Goal: Task Accomplishment & Management: Use online tool/utility

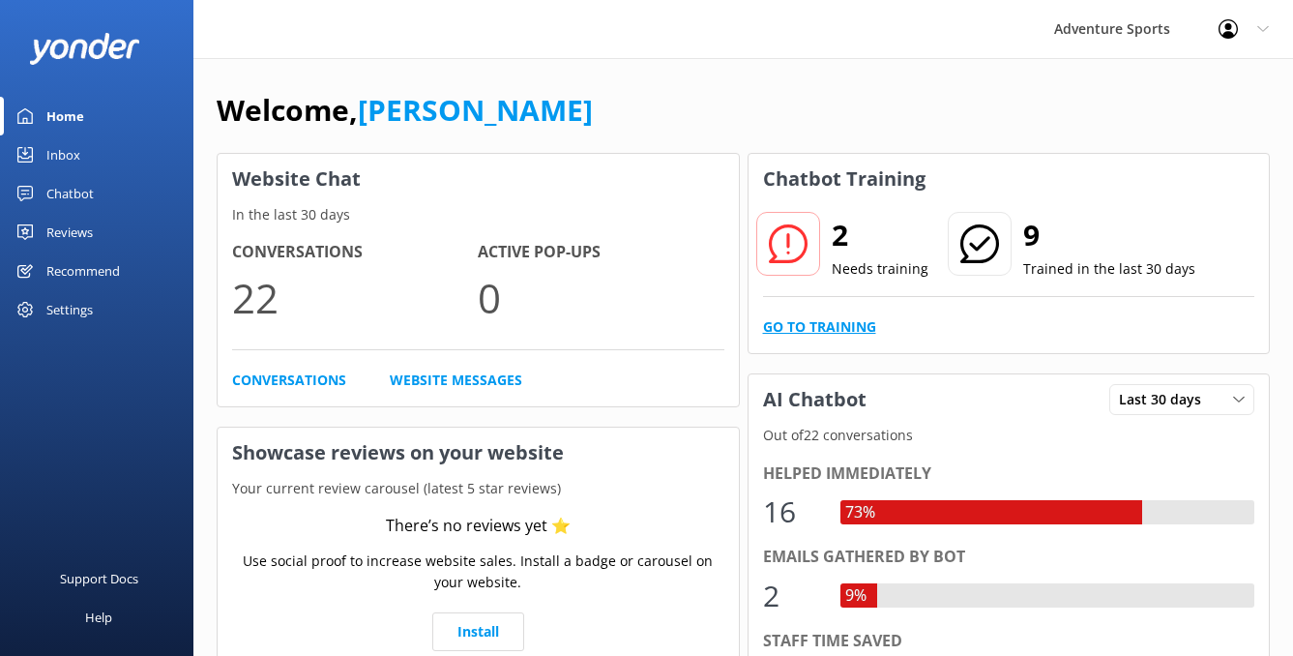
click at [820, 332] on link "Go to Training" at bounding box center [819, 326] width 113 height 21
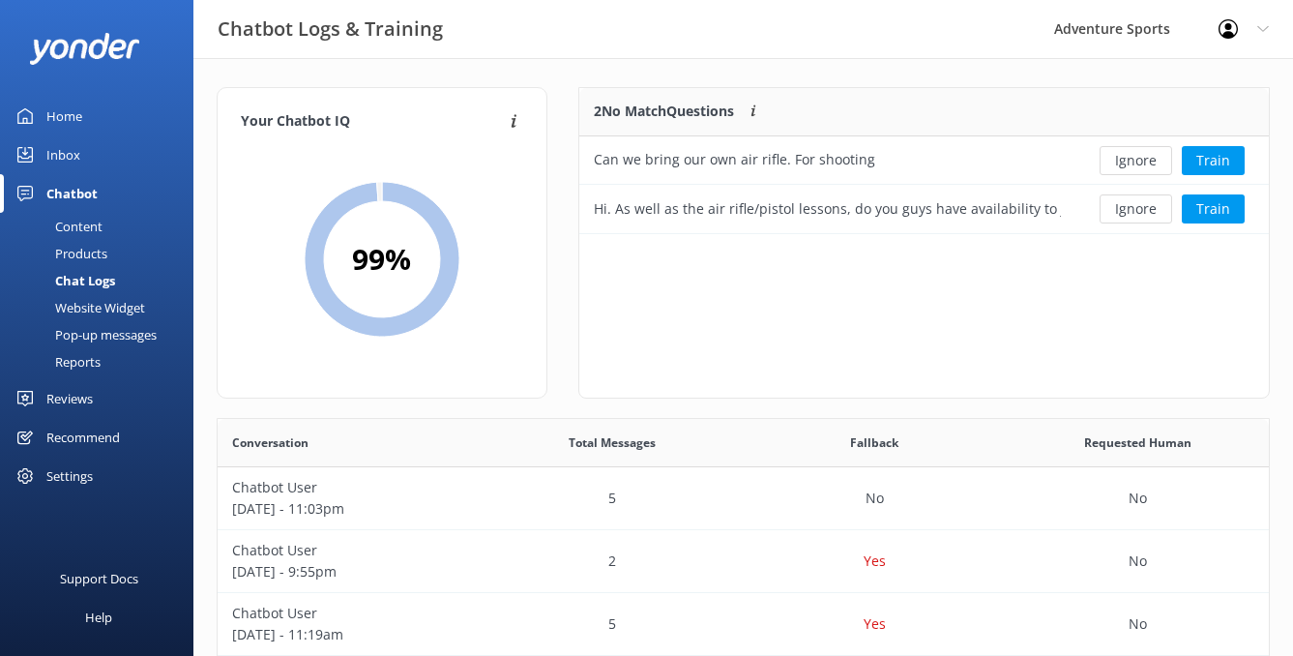
scroll to position [132, 675]
click at [1213, 214] on button "Train" at bounding box center [1213, 208] width 63 height 29
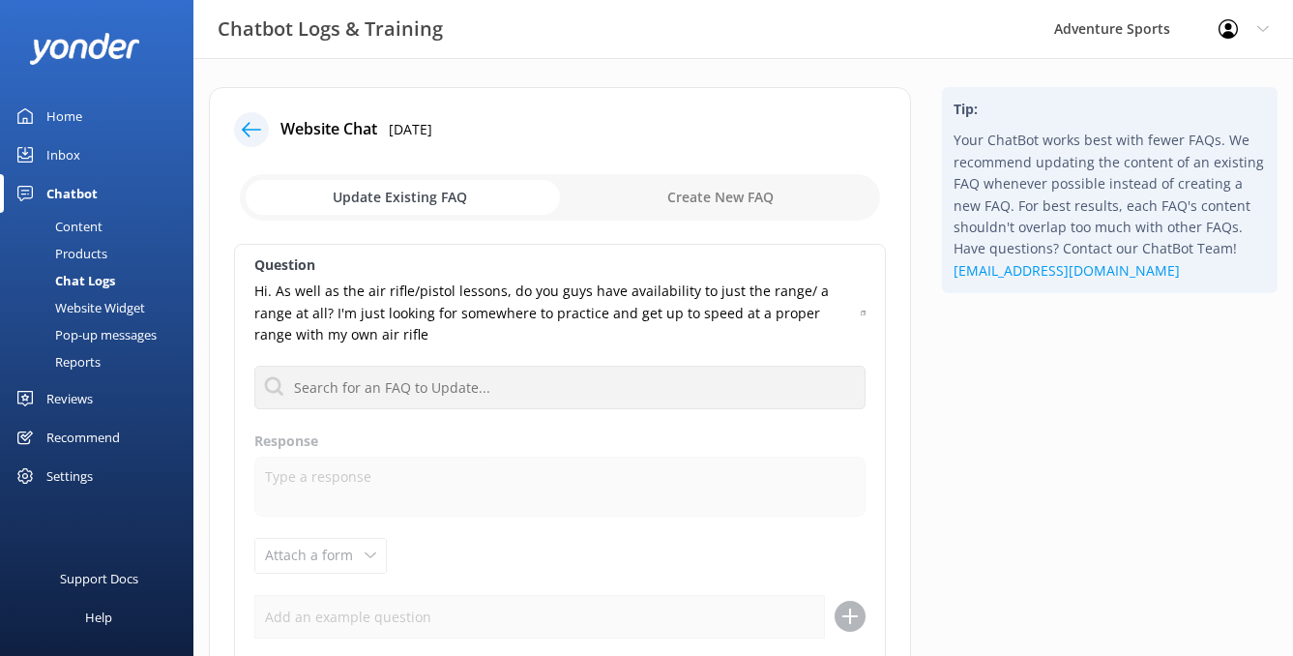
click at [724, 206] on input "checkbox" at bounding box center [560, 197] width 640 height 46
checkbox input "true"
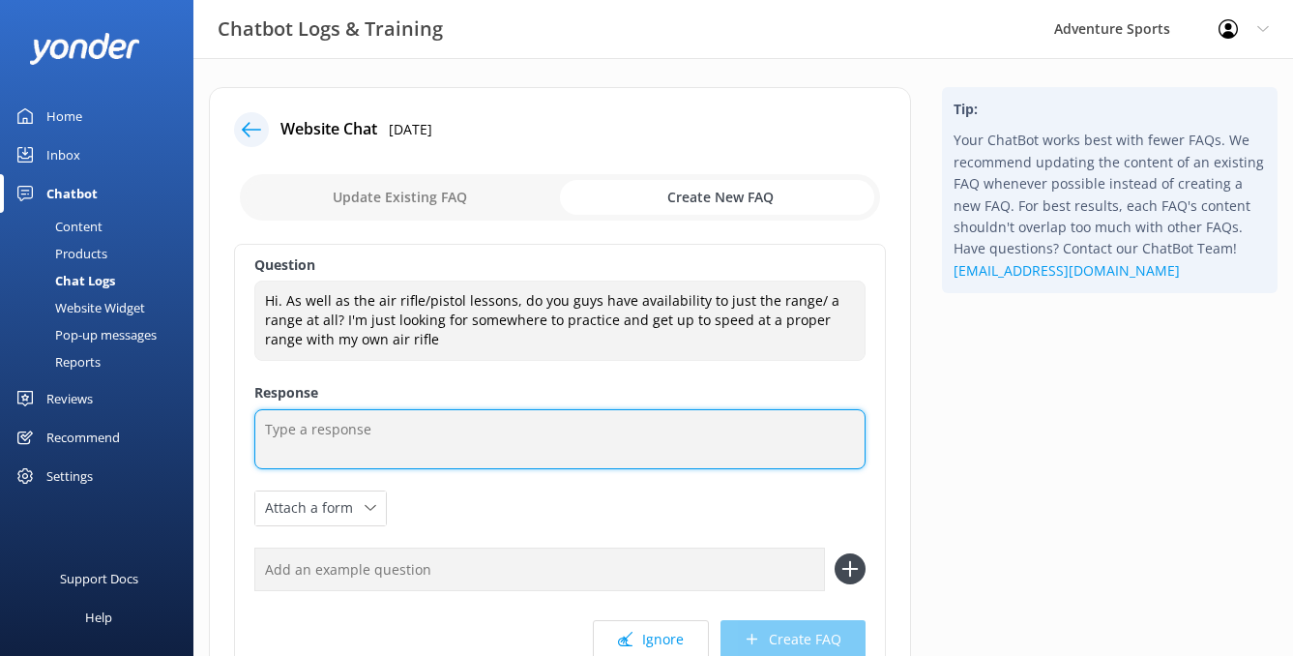
click at [339, 427] on textarea at bounding box center [559, 439] width 611 height 60
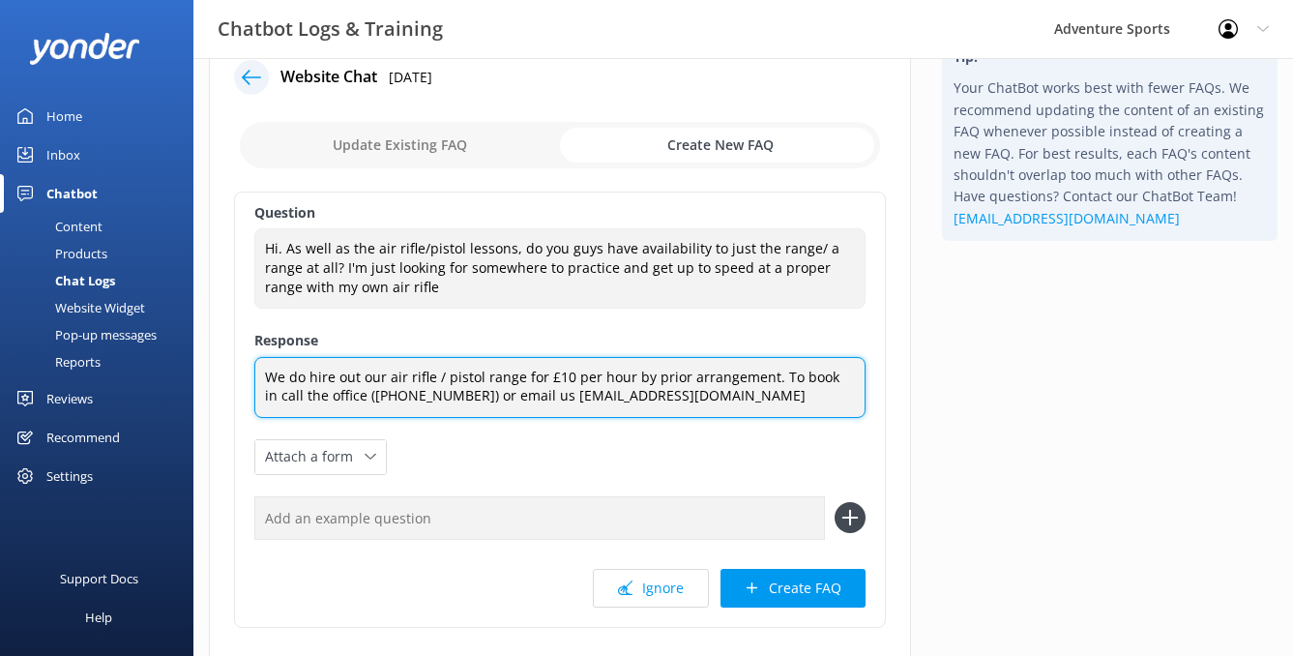
scroll to position [63, 0]
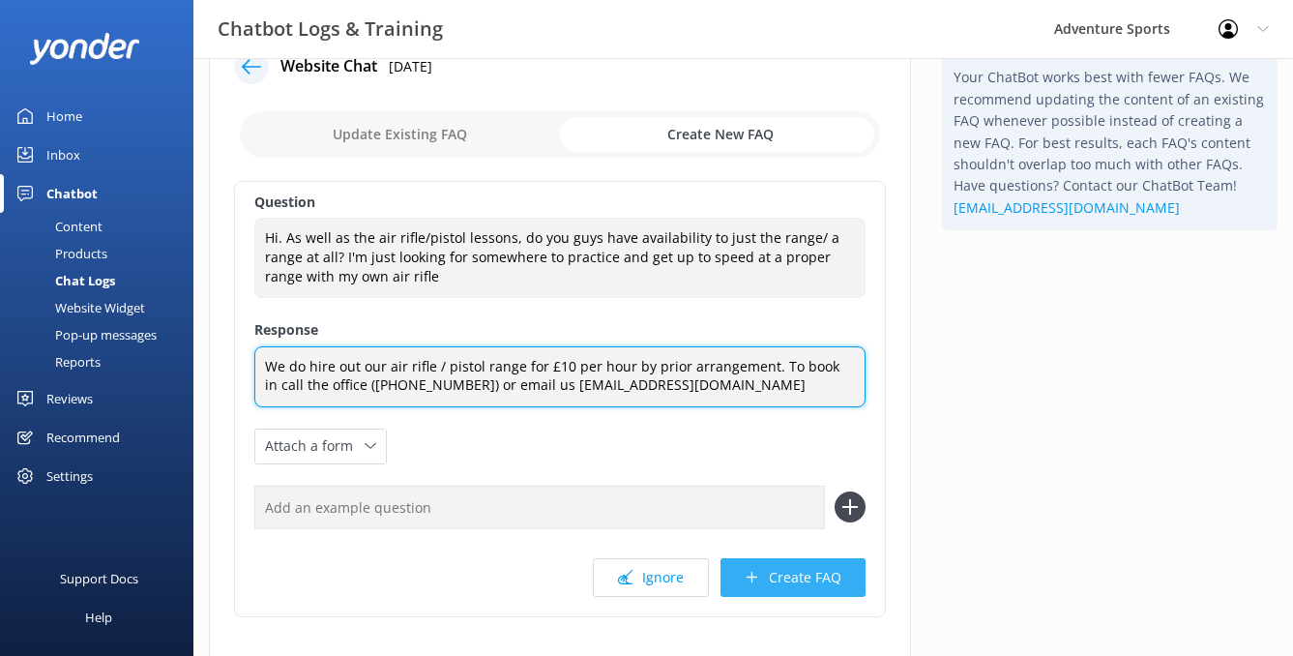
type textarea "We do hire out our air rifle / pistol range for £10 per hour by prior arrangeme…"
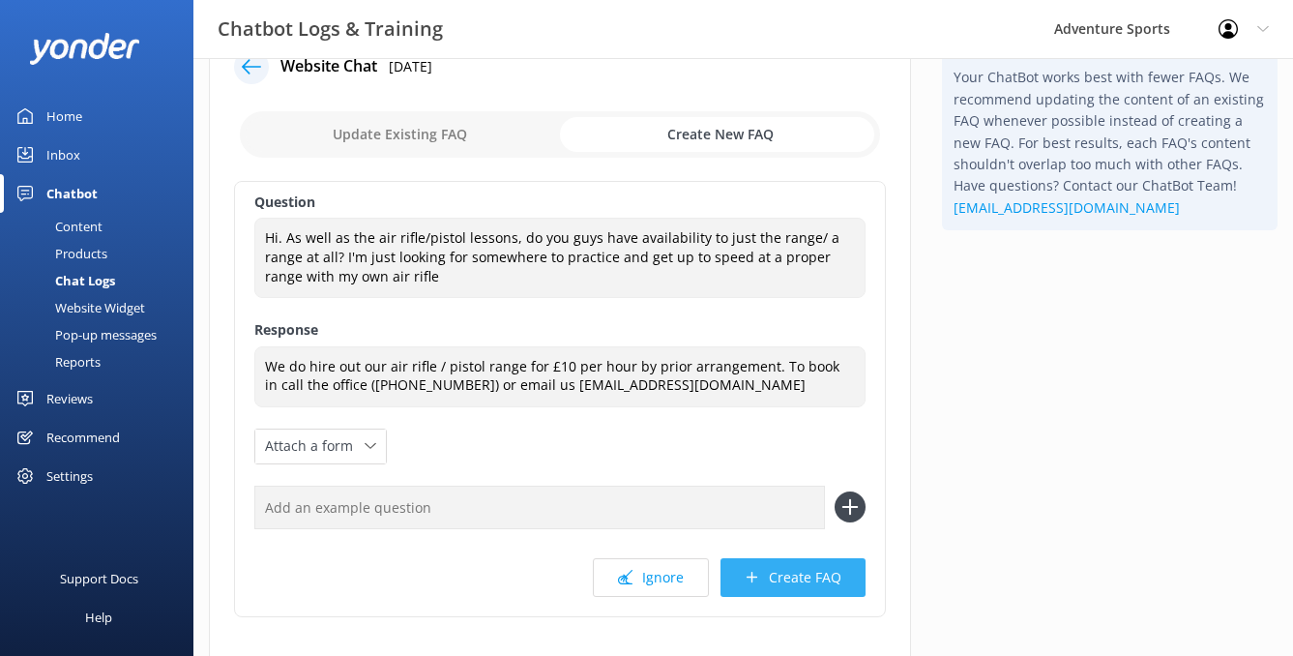
click at [802, 574] on button "Create FAQ" at bounding box center [793, 577] width 145 height 39
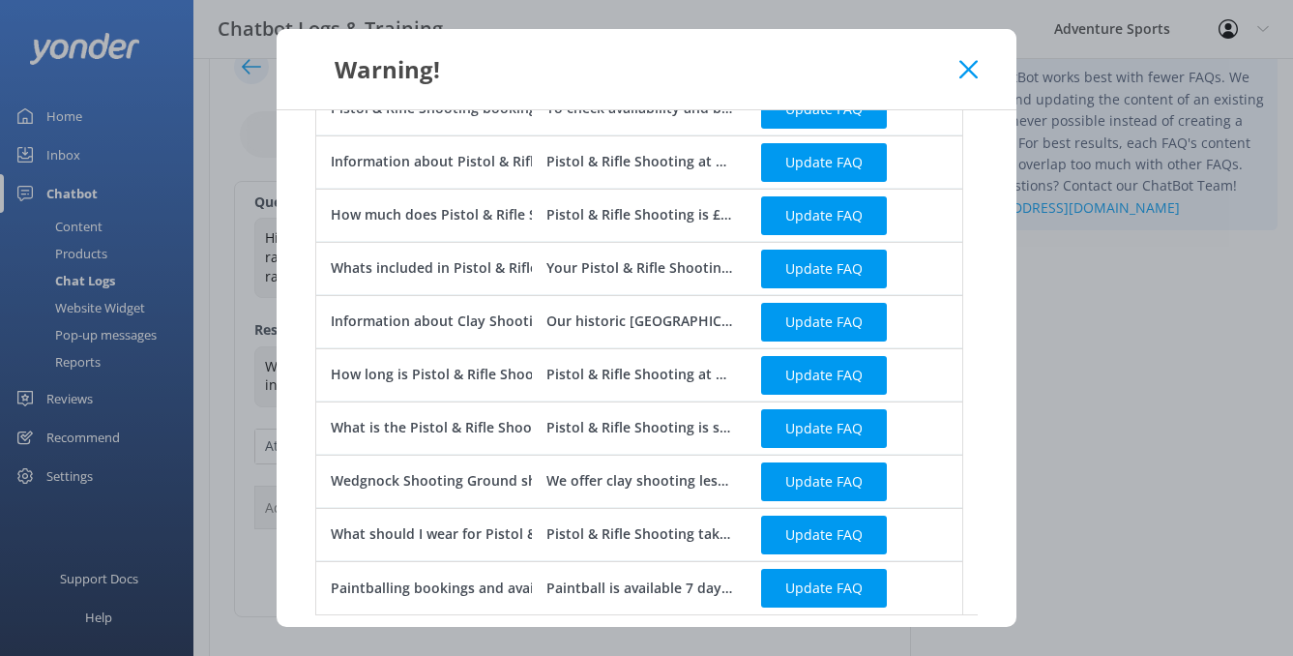
scroll to position [349, 0]
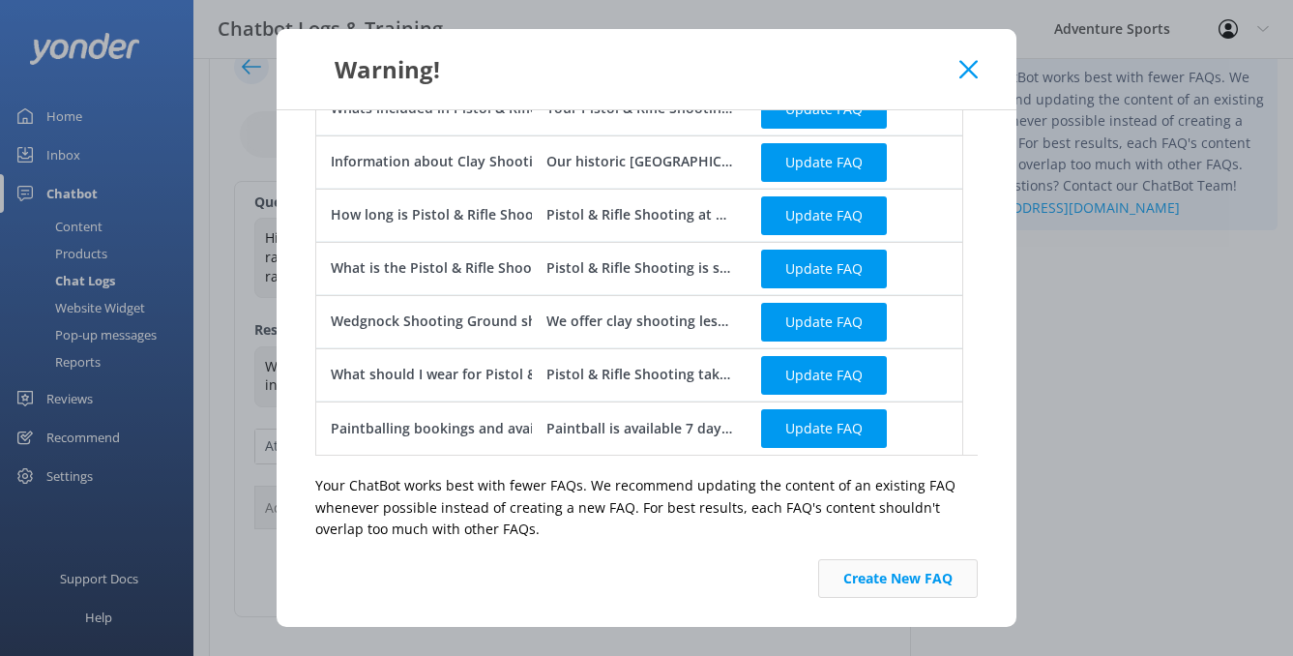
click at [897, 577] on button "Create New FAQ" at bounding box center [898, 578] width 160 height 39
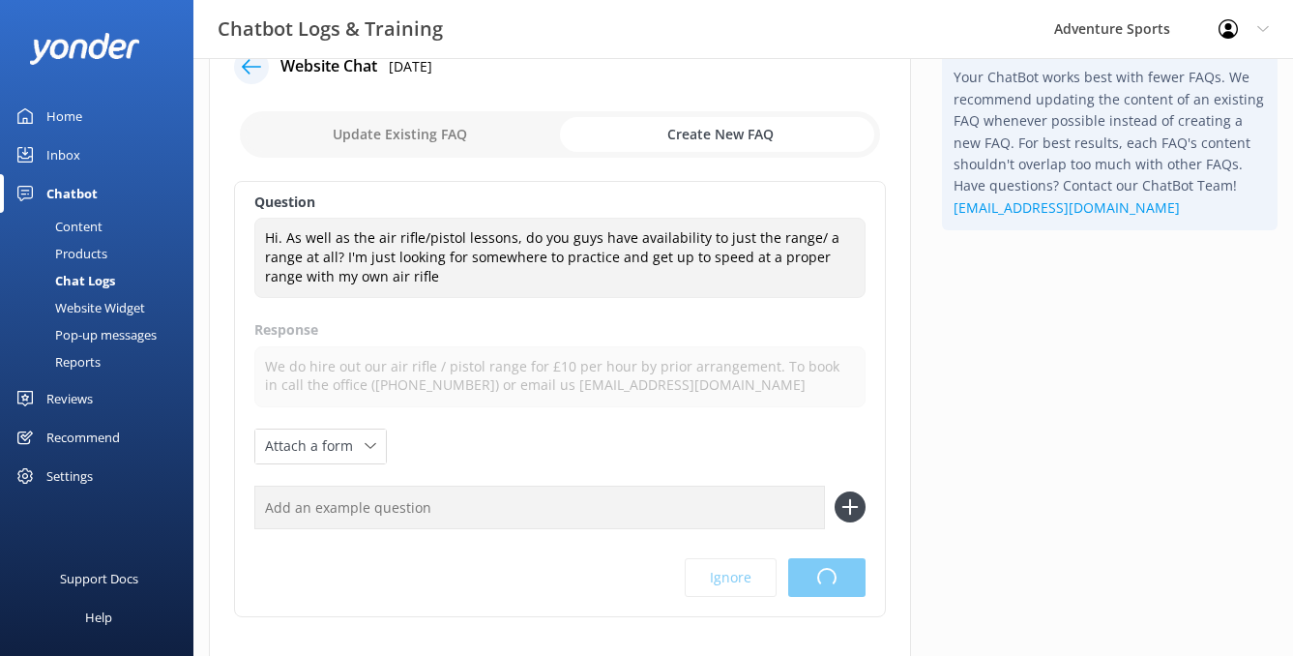
scroll to position [0, 0]
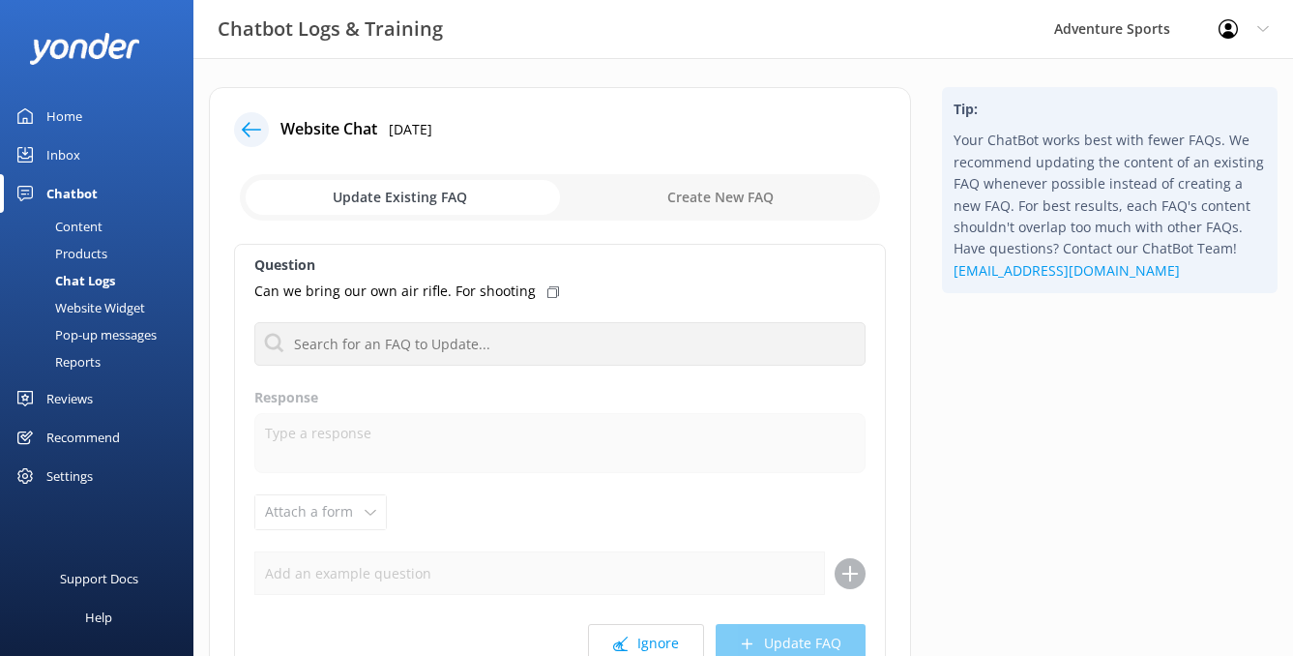
click at [61, 117] on div "Home" at bounding box center [64, 116] width 36 height 39
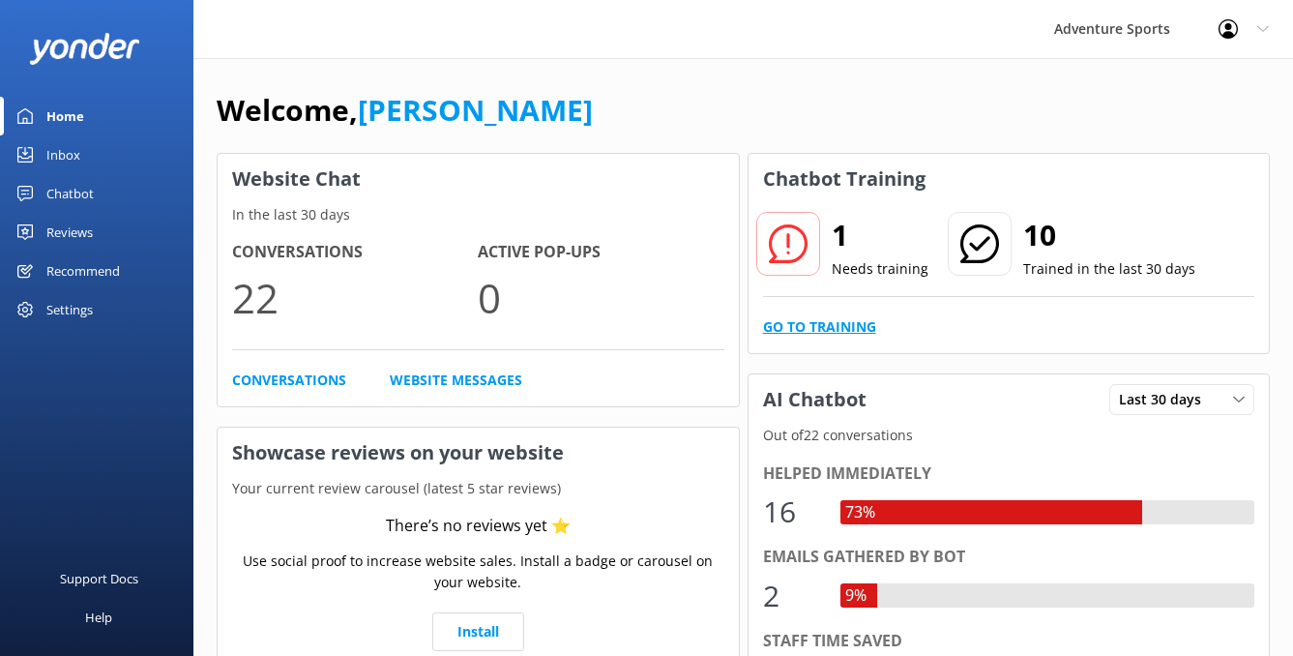
click at [835, 328] on link "Go to Training" at bounding box center [819, 326] width 113 height 21
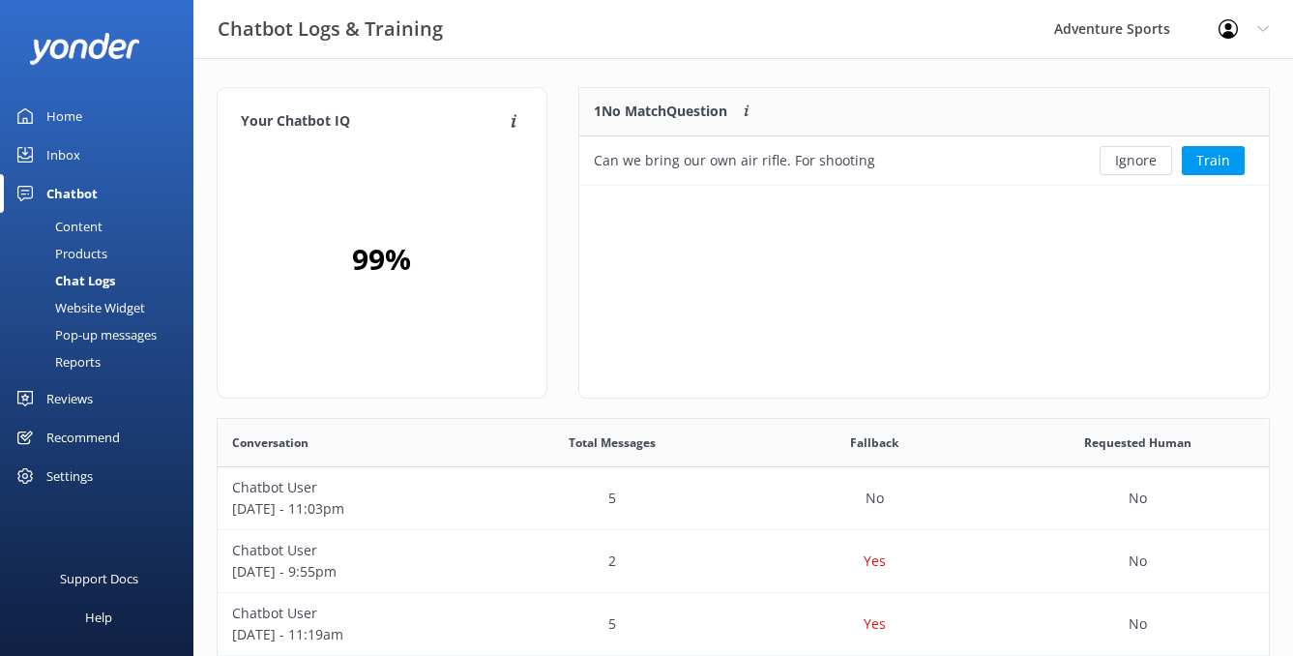
scroll to position [83, 675]
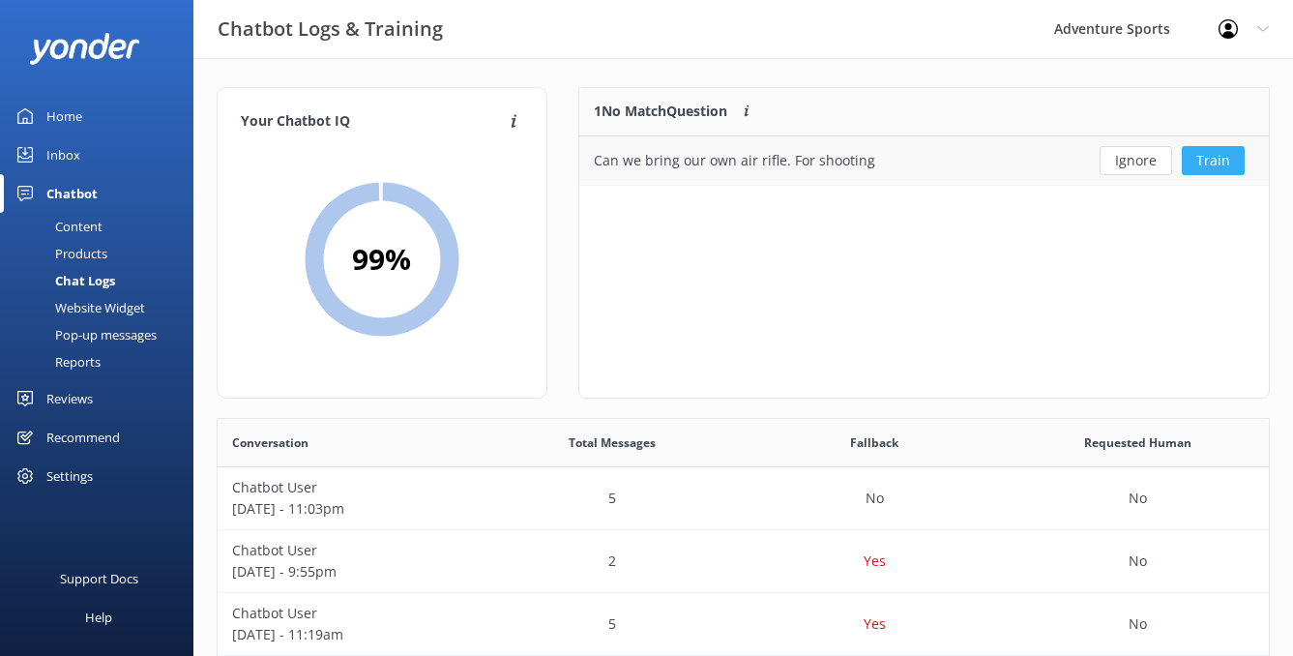
click at [1229, 162] on button "Train" at bounding box center [1213, 160] width 63 height 29
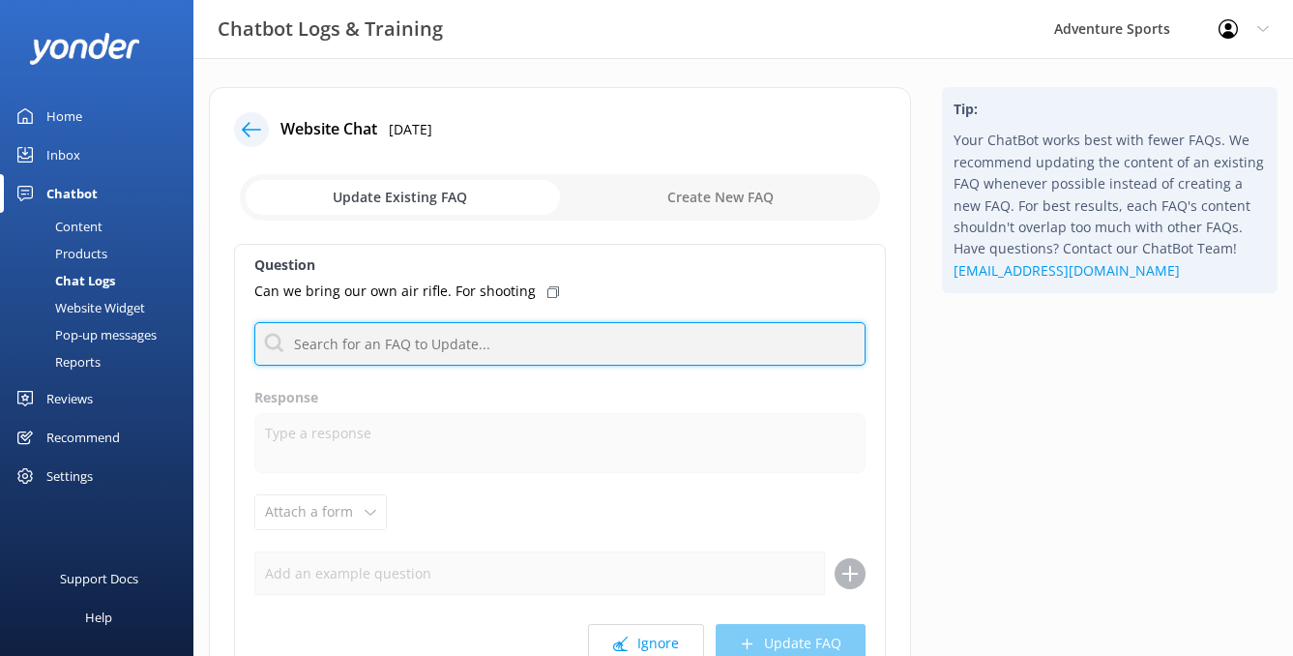
click at [398, 358] on input "text" at bounding box center [559, 344] width 611 height 44
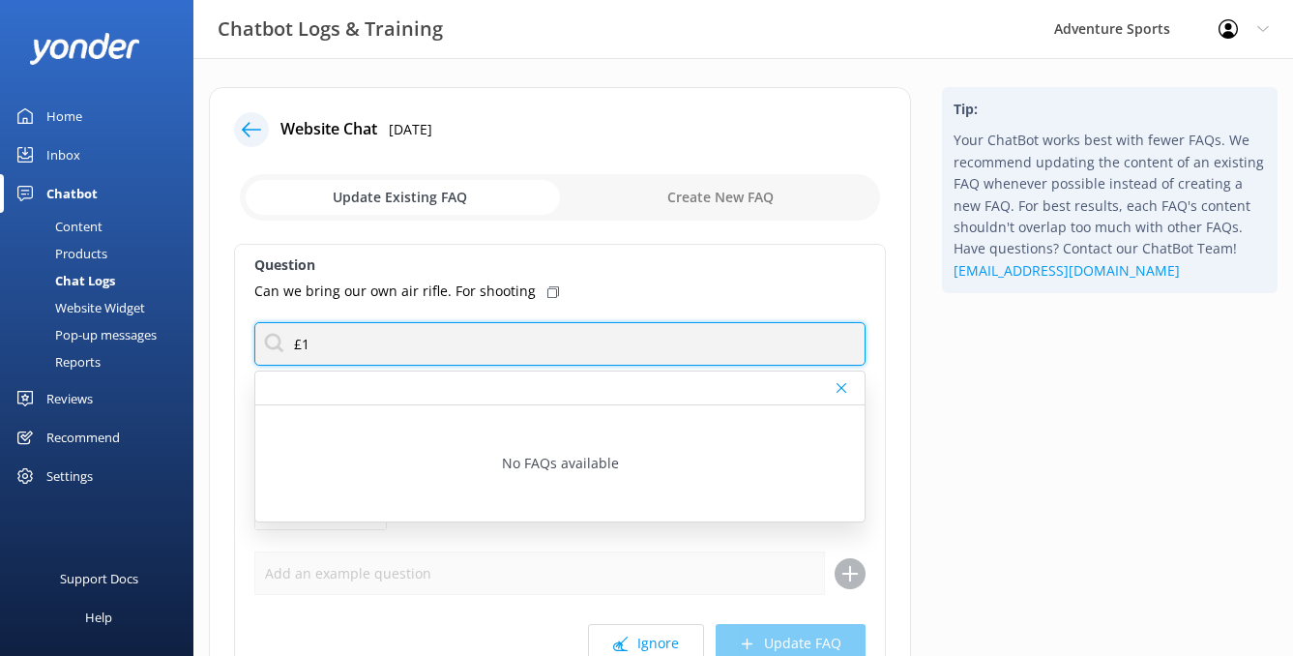
type input "£"
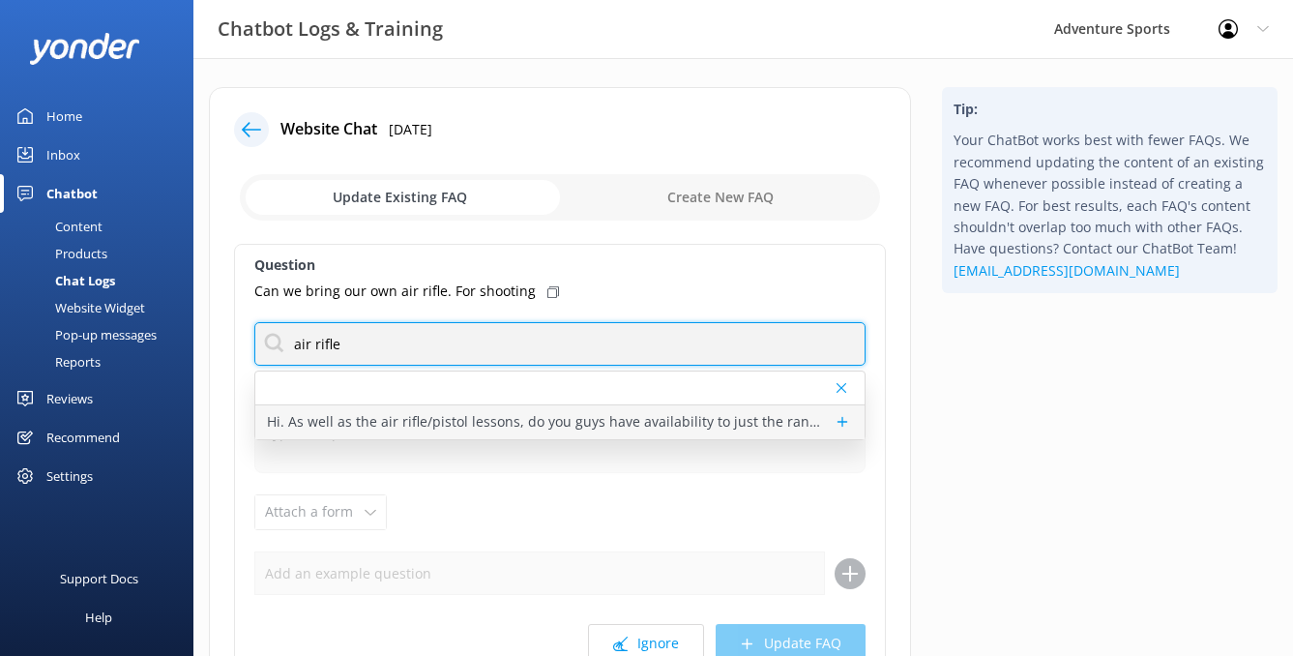
type input "air rifle"
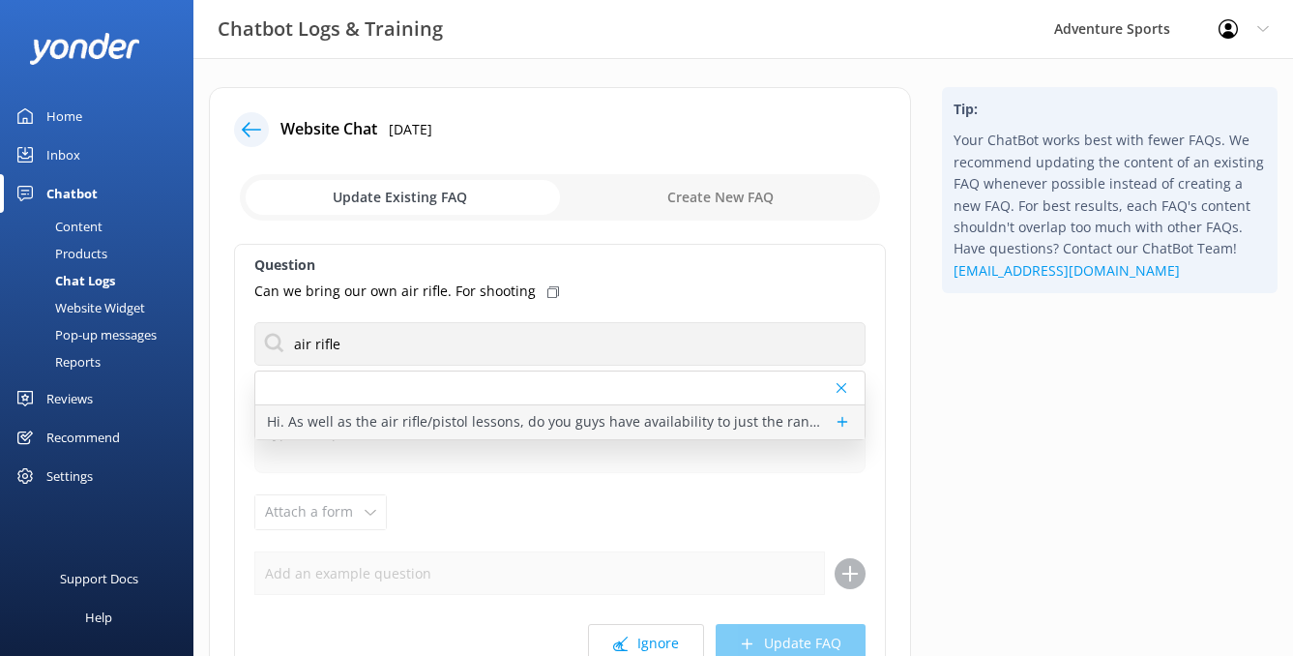
click at [414, 423] on p "Hi. As well as the air rifle/pistol lessons, do you guys have availability to j…" at bounding box center [545, 421] width 557 height 21
type textarea "We do hire out our air rifle / pistol range for £10 per hour by prior arrangeme…"
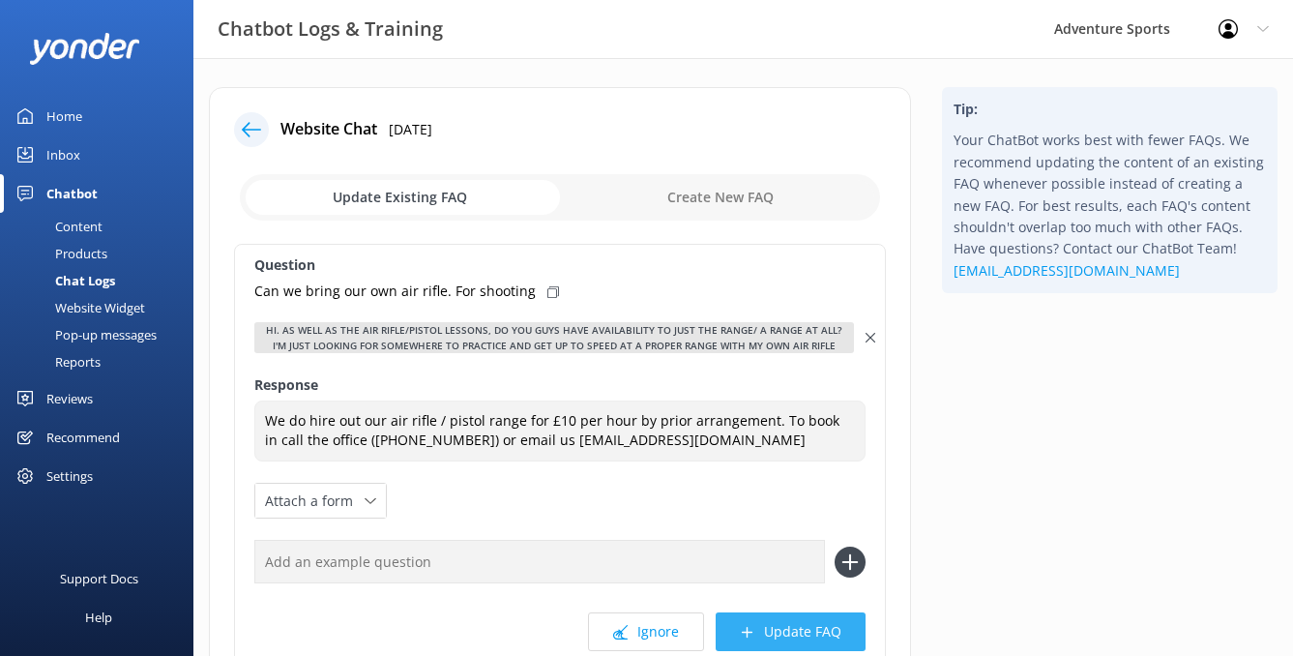
click at [800, 631] on button "Update FAQ" at bounding box center [791, 631] width 150 height 39
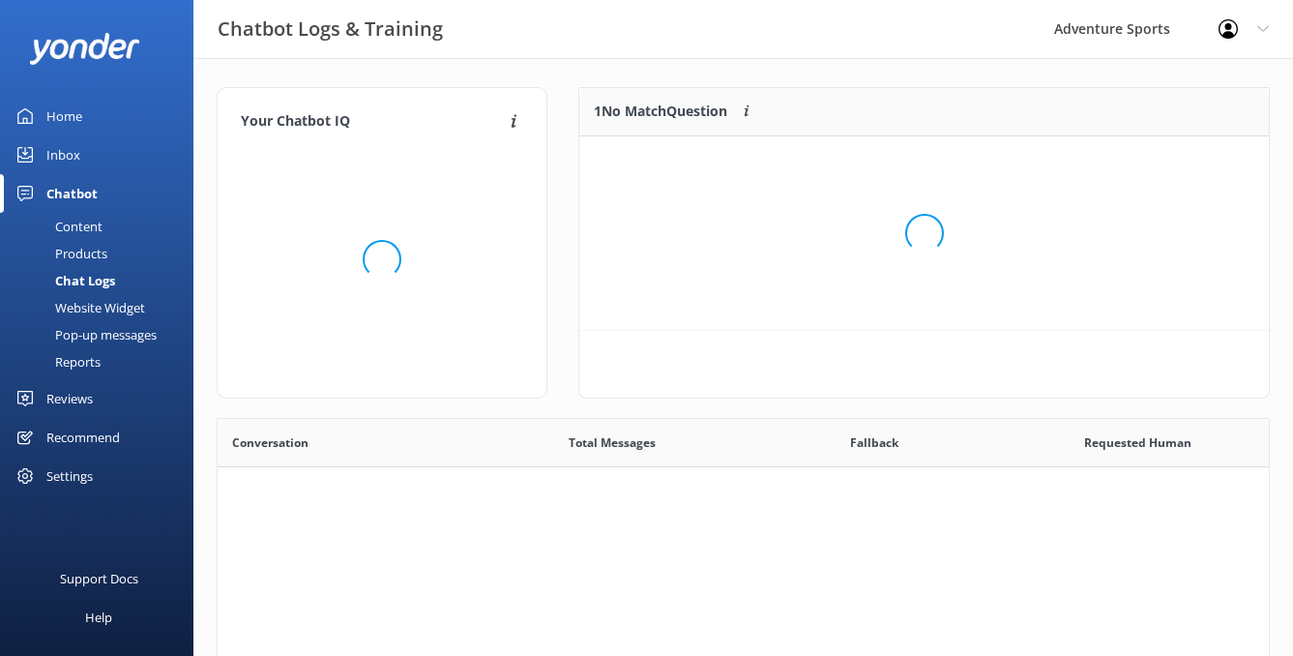
scroll to position [227, 675]
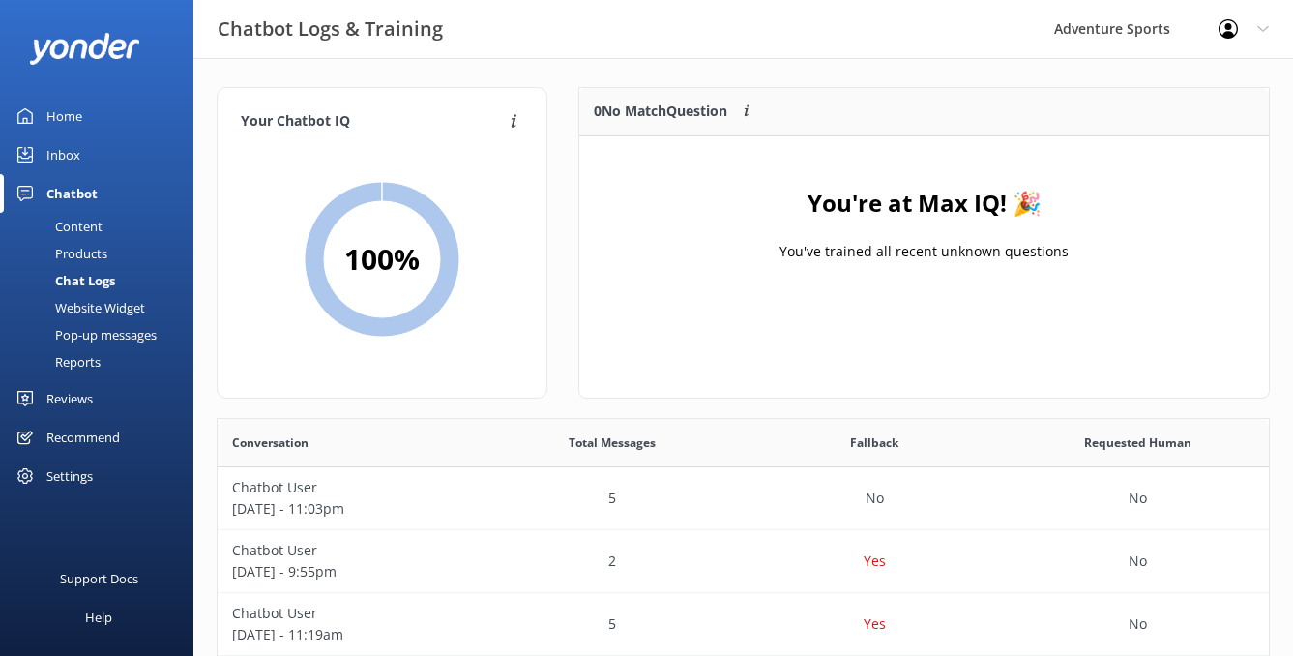
click at [68, 118] on div "Home" at bounding box center [64, 116] width 36 height 39
